Goal: Find contact information: Find contact information

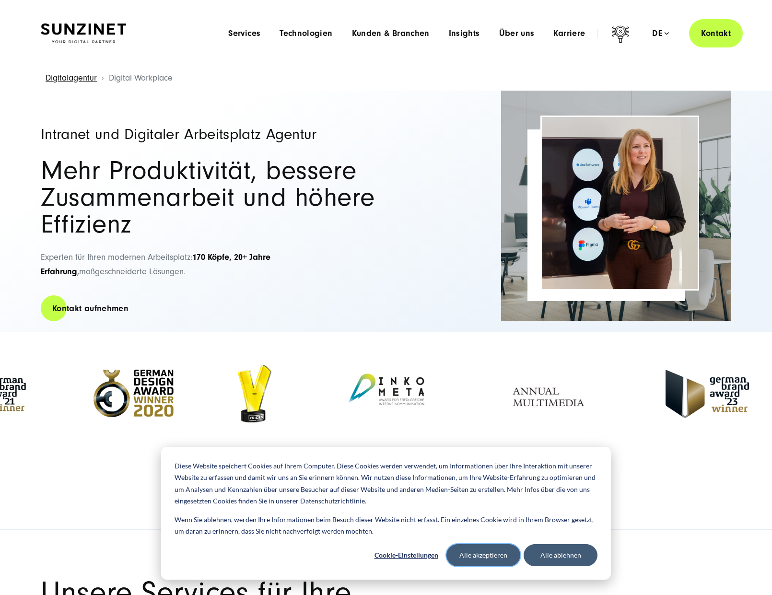
click at [491, 558] on button "Alle akzeptieren" at bounding box center [484, 555] width 74 height 22
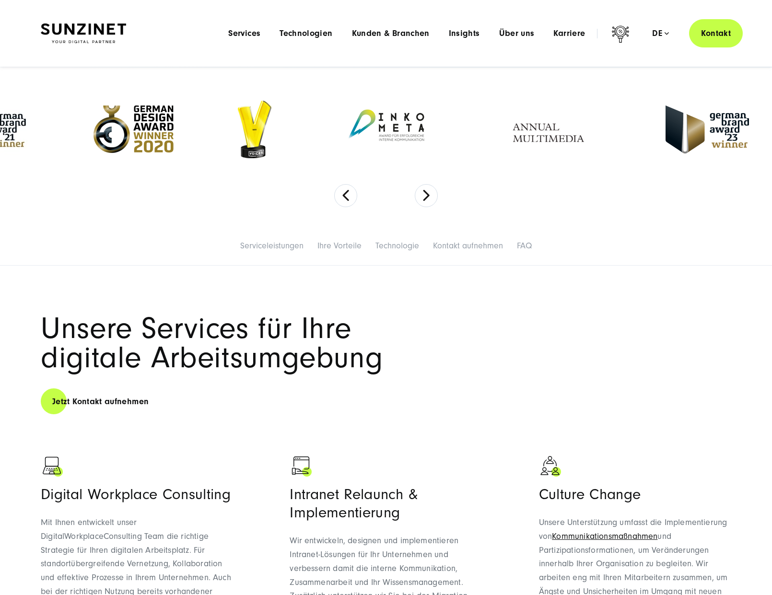
scroll to position [96, 0]
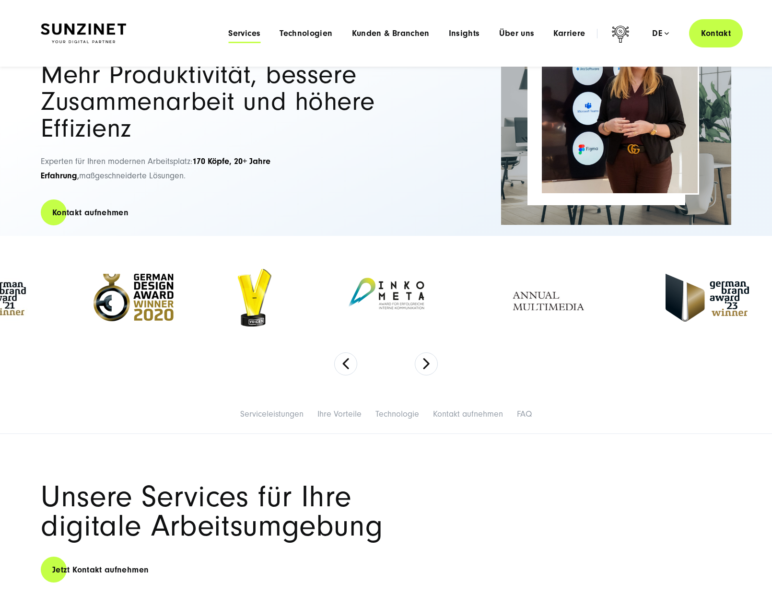
click at [253, 35] on span "Services" at bounding box center [244, 34] width 32 height 10
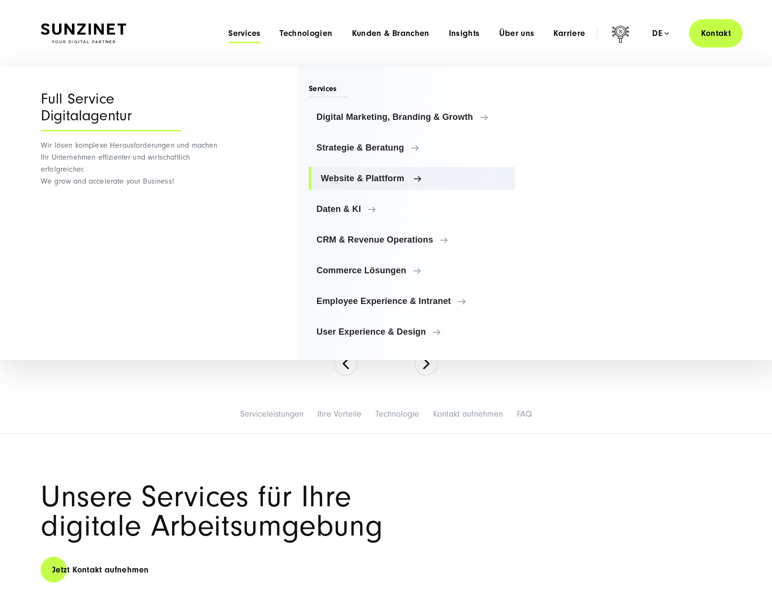
click at [340, 180] on span "Website & Plattform" at bounding box center [414, 179] width 186 height 10
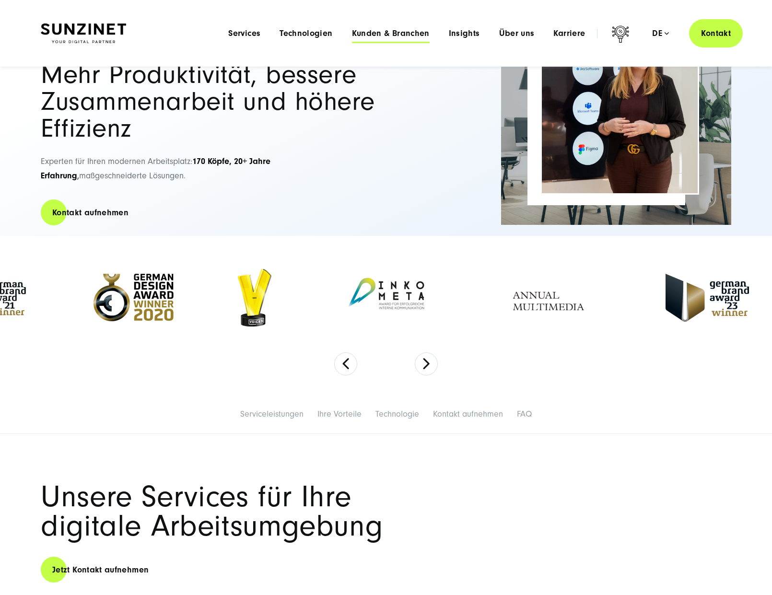
click at [392, 35] on span "Kunden & Branchen" at bounding box center [391, 34] width 78 height 10
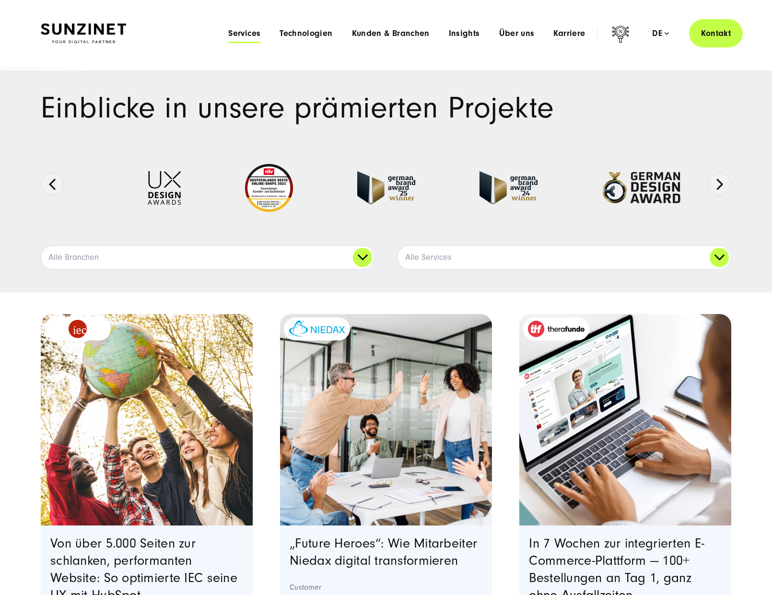
click at [256, 34] on span "Services" at bounding box center [244, 34] width 32 height 10
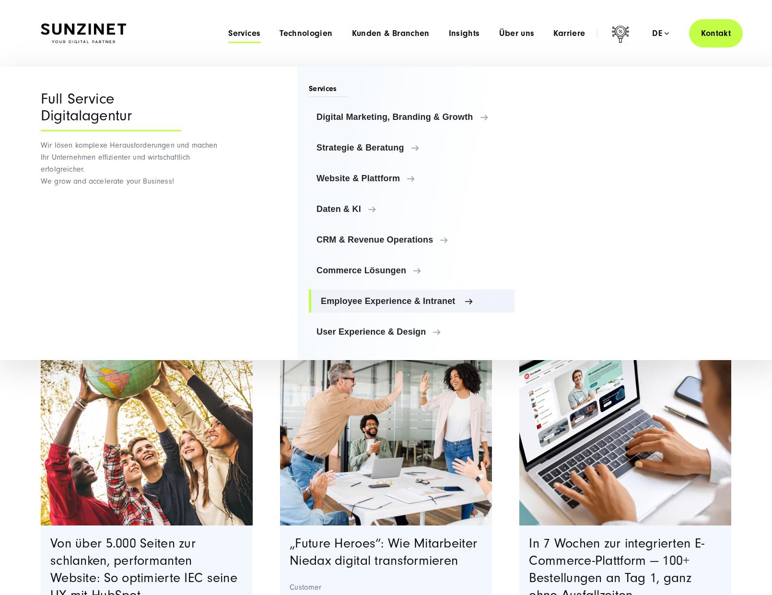
click at [440, 300] on span "Employee Experience & Intranet" at bounding box center [414, 301] width 186 height 10
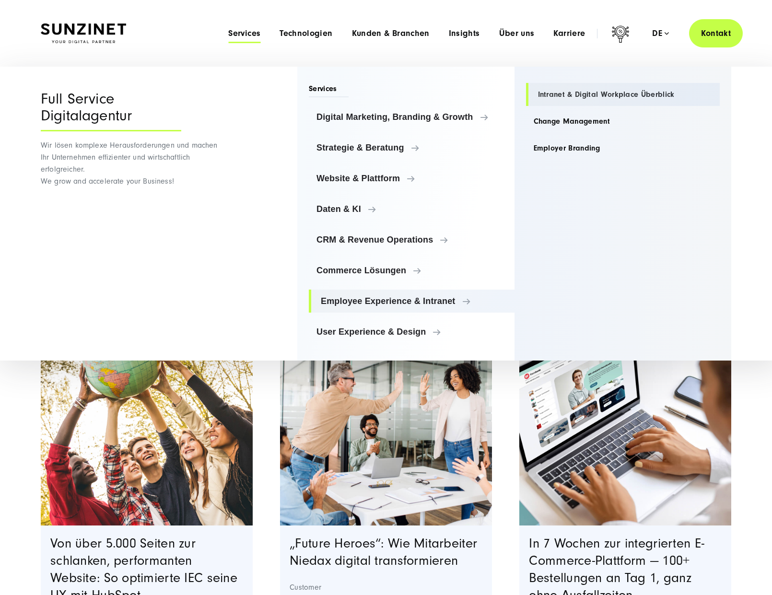
click at [601, 94] on link "Intranet & Digital Workplace Überblick" at bounding box center [623, 94] width 194 height 23
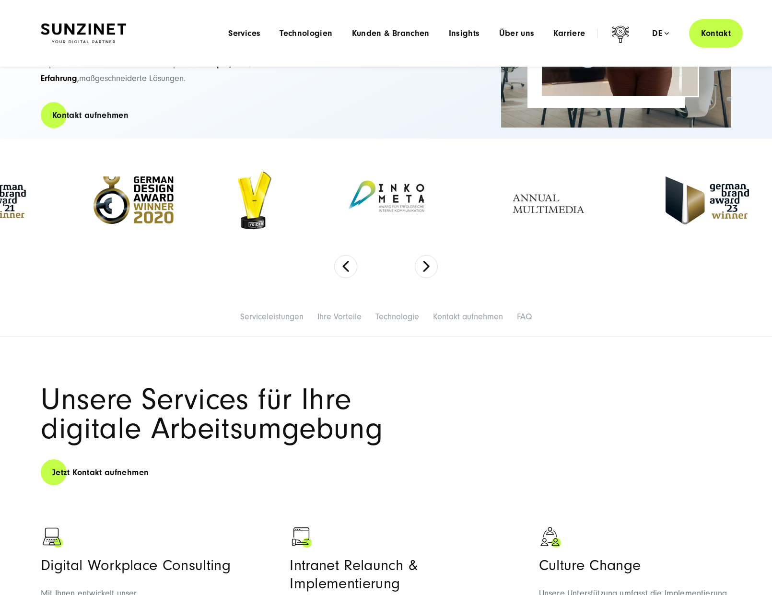
scroll to position [192, 0]
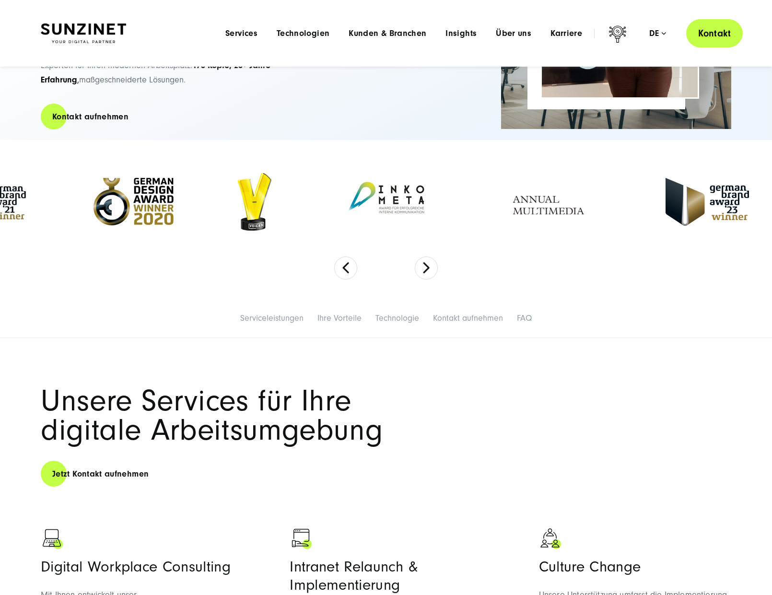
click at [710, 34] on link "Kontakt" at bounding box center [714, 33] width 57 height 28
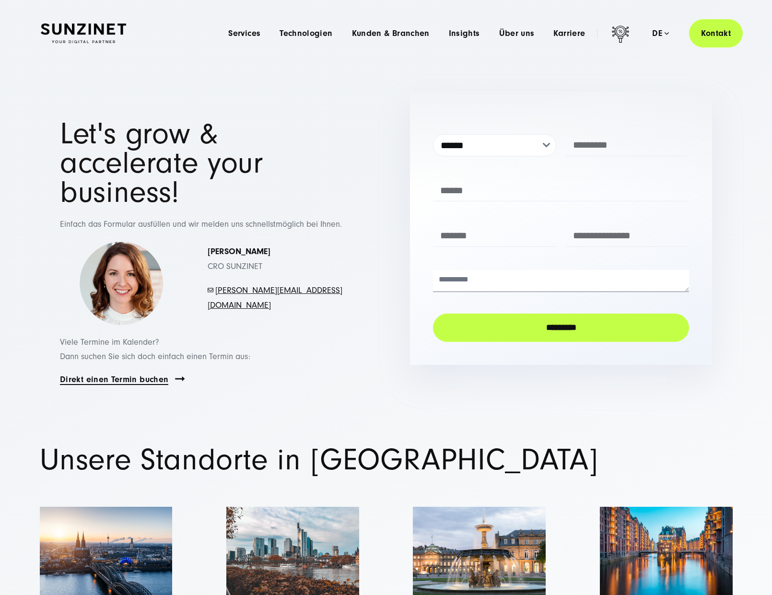
click at [150, 374] on link "Direkt einen Termin buchen" at bounding box center [114, 379] width 108 height 11
